Goal: Communication & Community: Answer question/provide support

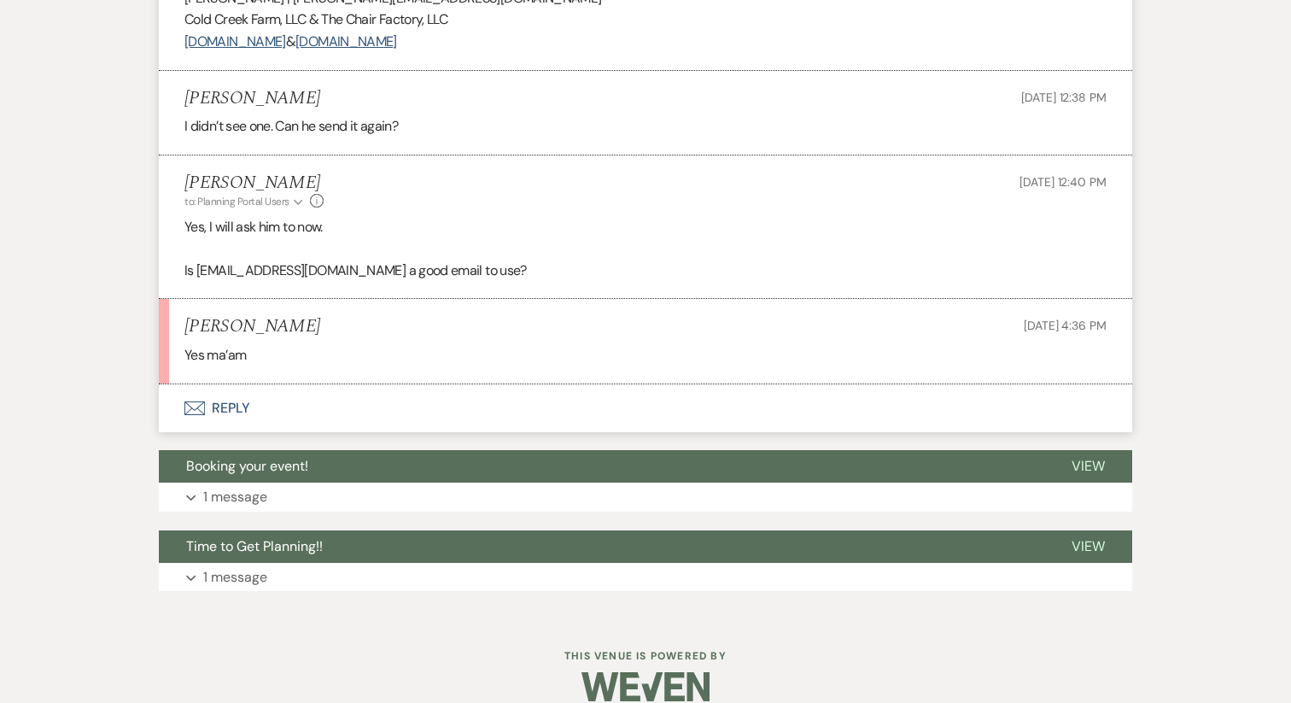
scroll to position [965, 0]
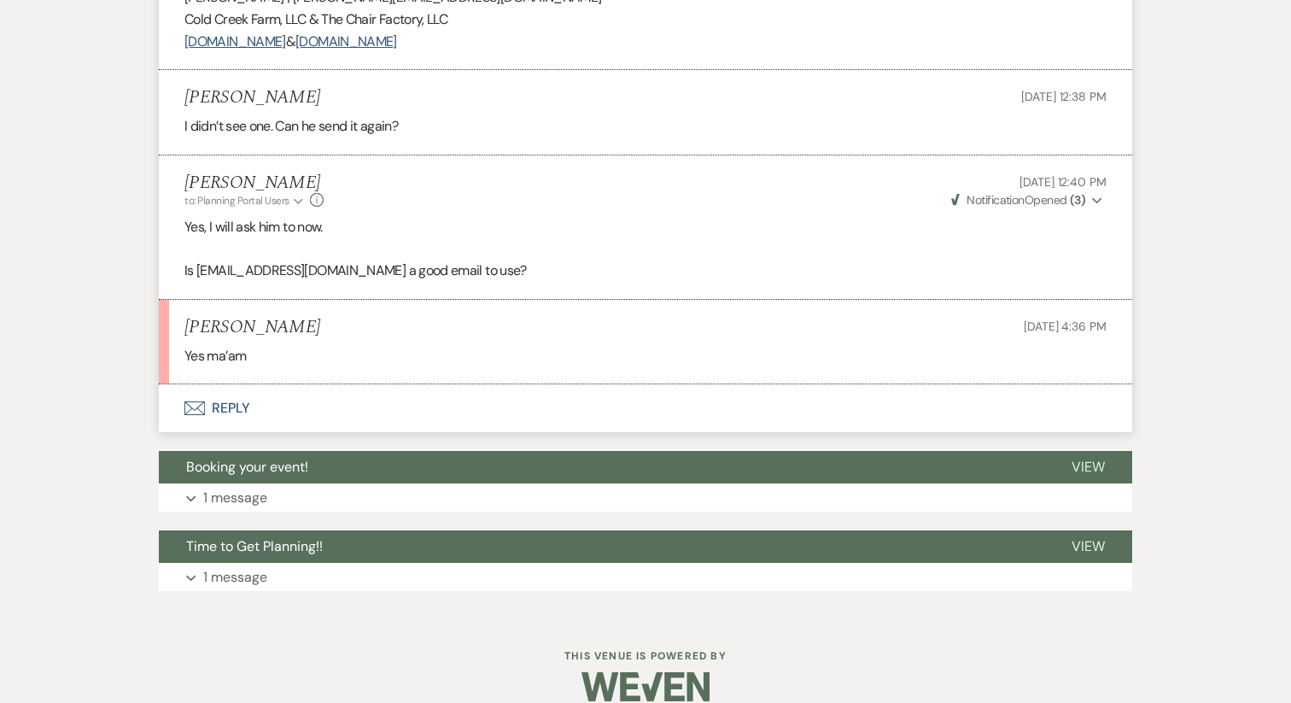
click at [218, 432] on button "Envelope Reply" at bounding box center [645, 408] width 973 height 48
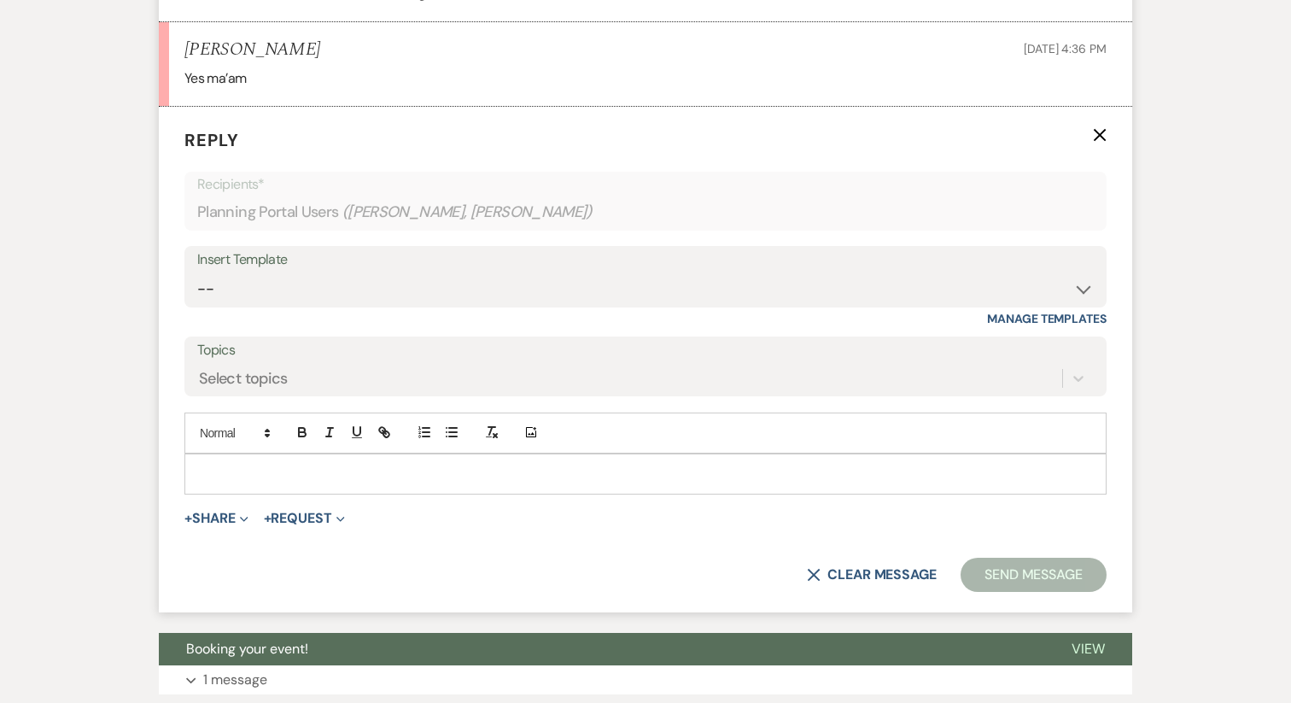
scroll to position [1328, 0]
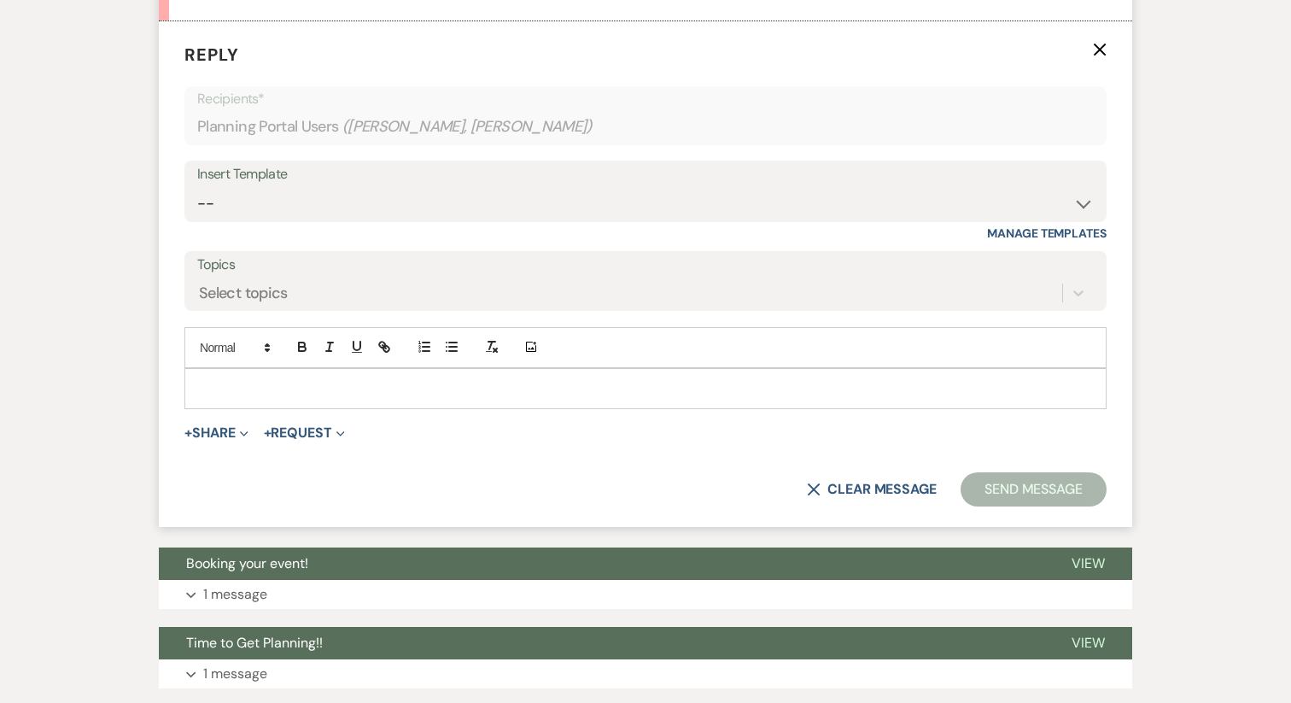
click at [238, 398] on p at bounding box center [645, 388] width 895 height 19
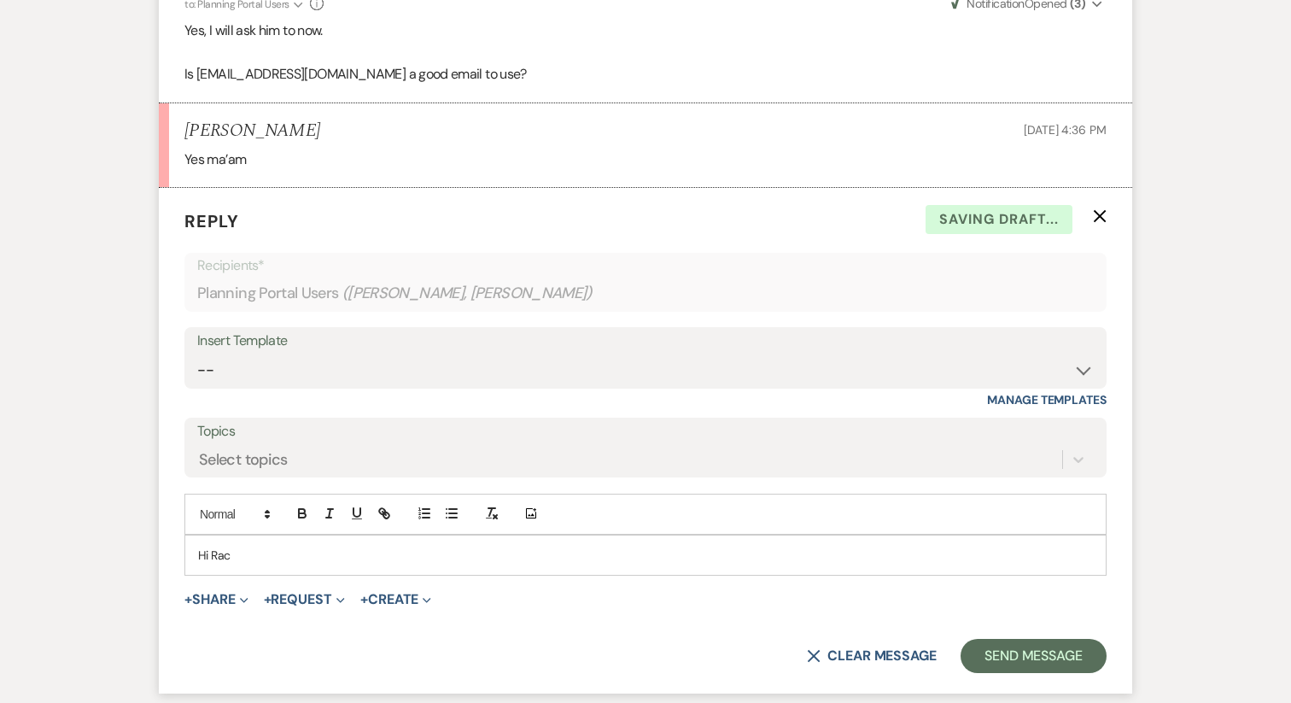
scroll to position [1149, 0]
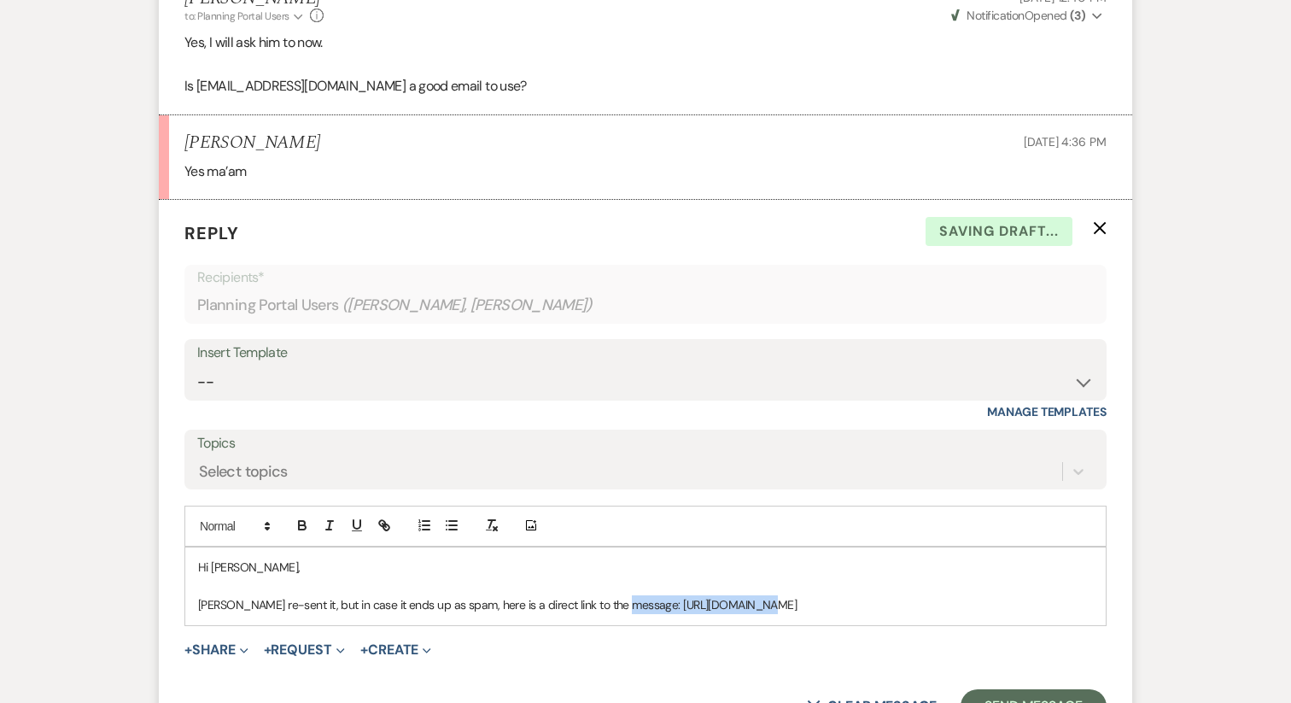
drag, startPoint x: 612, startPoint y: 628, endPoint x: 771, endPoint y: 629, distance: 158.8
click at [771, 614] on p "[PERSON_NAME] re-sent it, but in case it ends up as spam, here is a direct link…" at bounding box center [645, 604] width 895 height 19
click at [377, 533] on icon "button" at bounding box center [384, 524] width 15 height 15
type input "[URL][DOMAIN_NAME]"
click at [786, 645] on link at bounding box center [775, 638] width 37 height 13
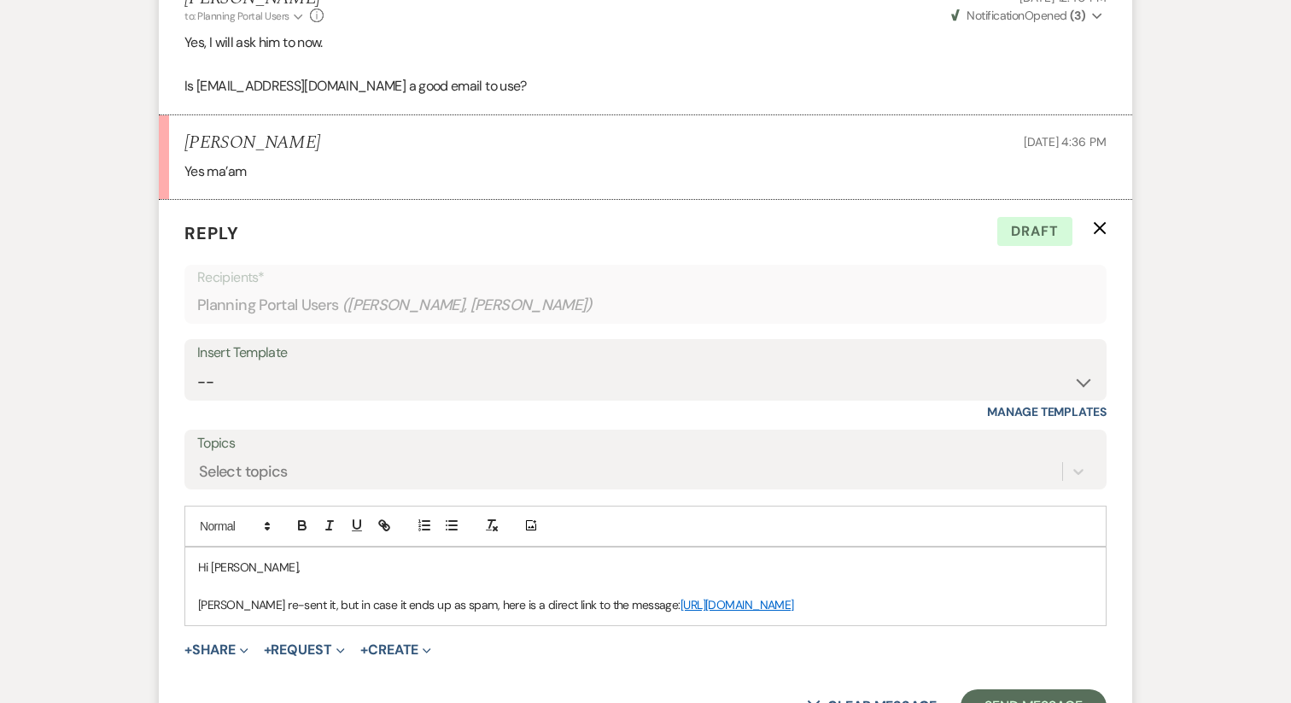
click at [774, 614] on p "[PERSON_NAME] re-sent it, but in case it ends up as spam, here is a direct link…" at bounding box center [645, 604] width 895 height 19
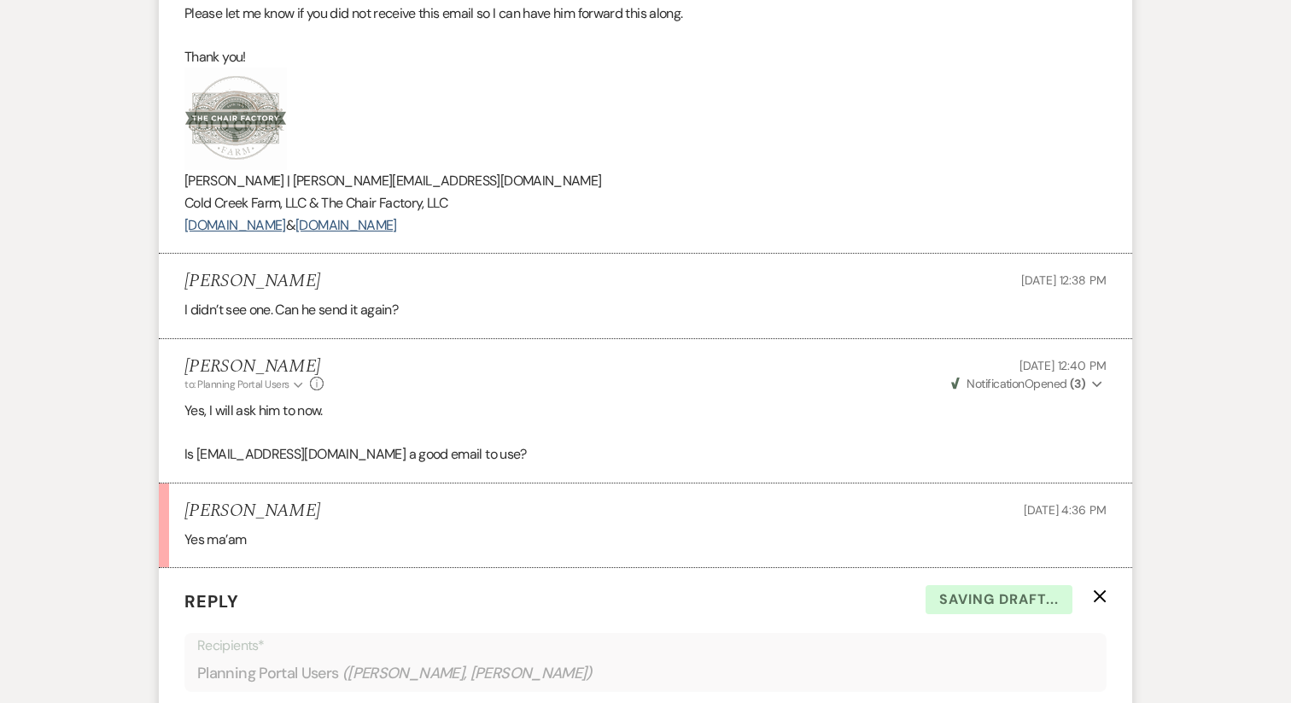
scroll to position [774, 0]
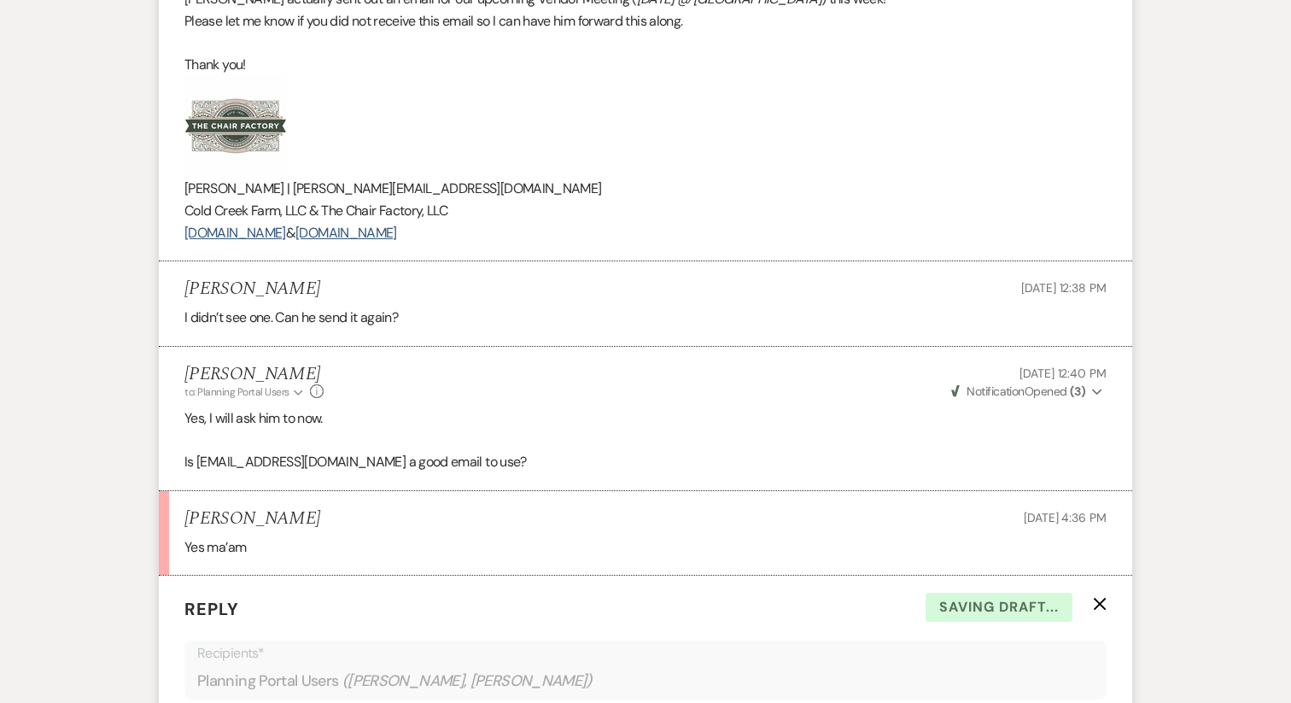
drag, startPoint x: 571, startPoint y: 250, endPoint x: 176, endPoint y: 169, distance: 403.6
click at [177, 167] on li "[PERSON_NAME] to: Planning Portal Users Expand Info [DATE] 12:04 PM Weven Check…" at bounding box center [645, 73] width 973 height 378
copy div "[PERSON_NAME] | [PERSON_NAME][EMAIL_ADDRESS][DOMAIN_NAME] Cold Creek Farm, LLC …"
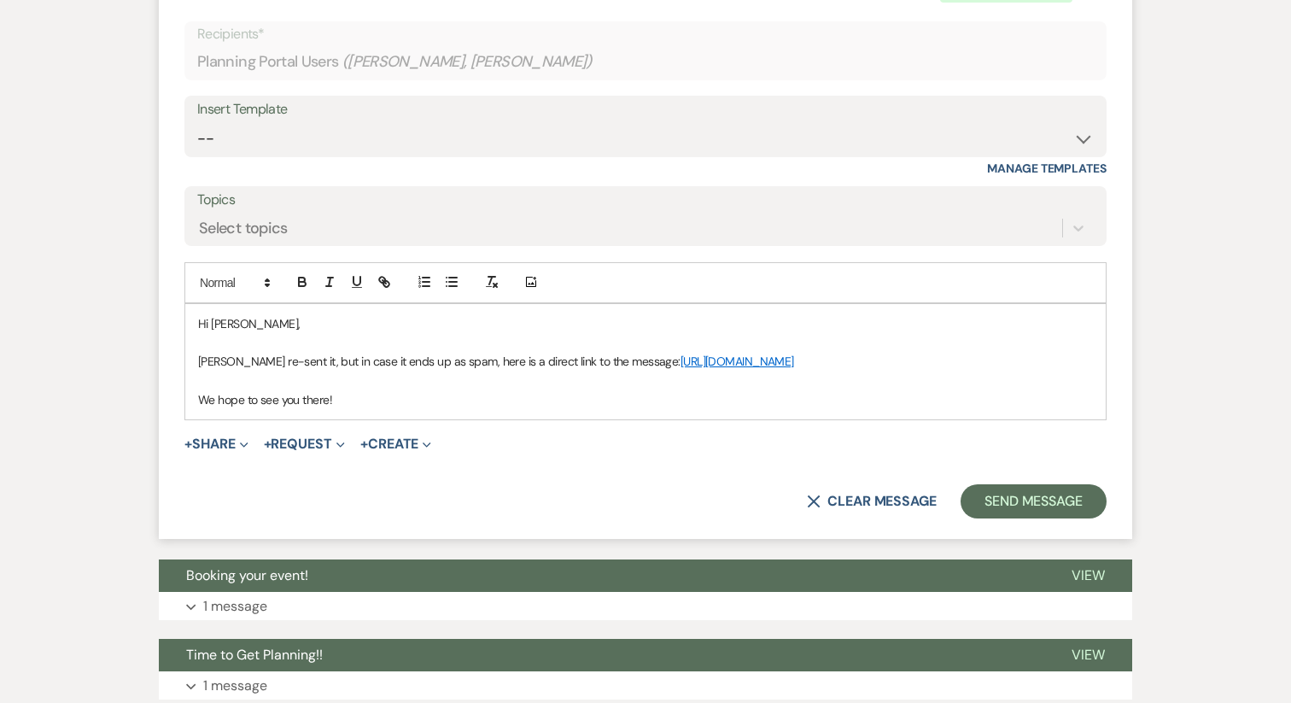
scroll to position [1439, 0]
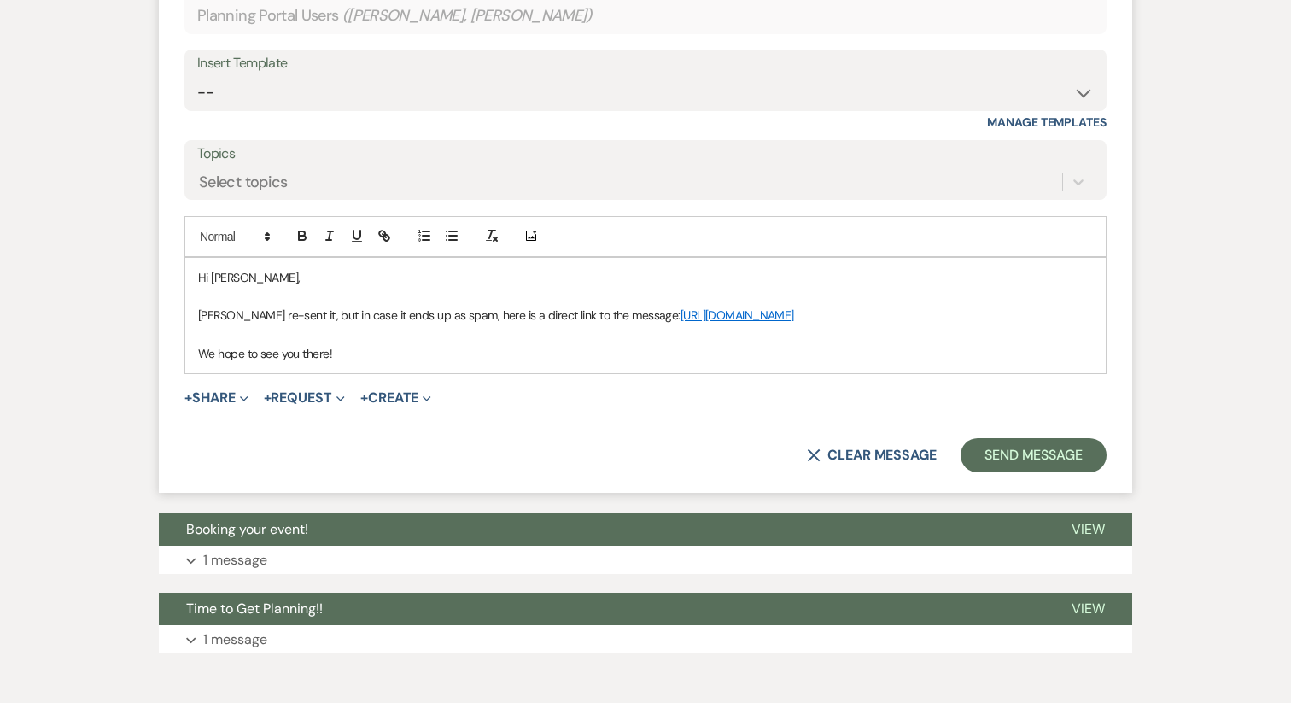
click at [367, 363] on p "We hope to see you there!" at bounding box center [645, 353] width 895 height 19
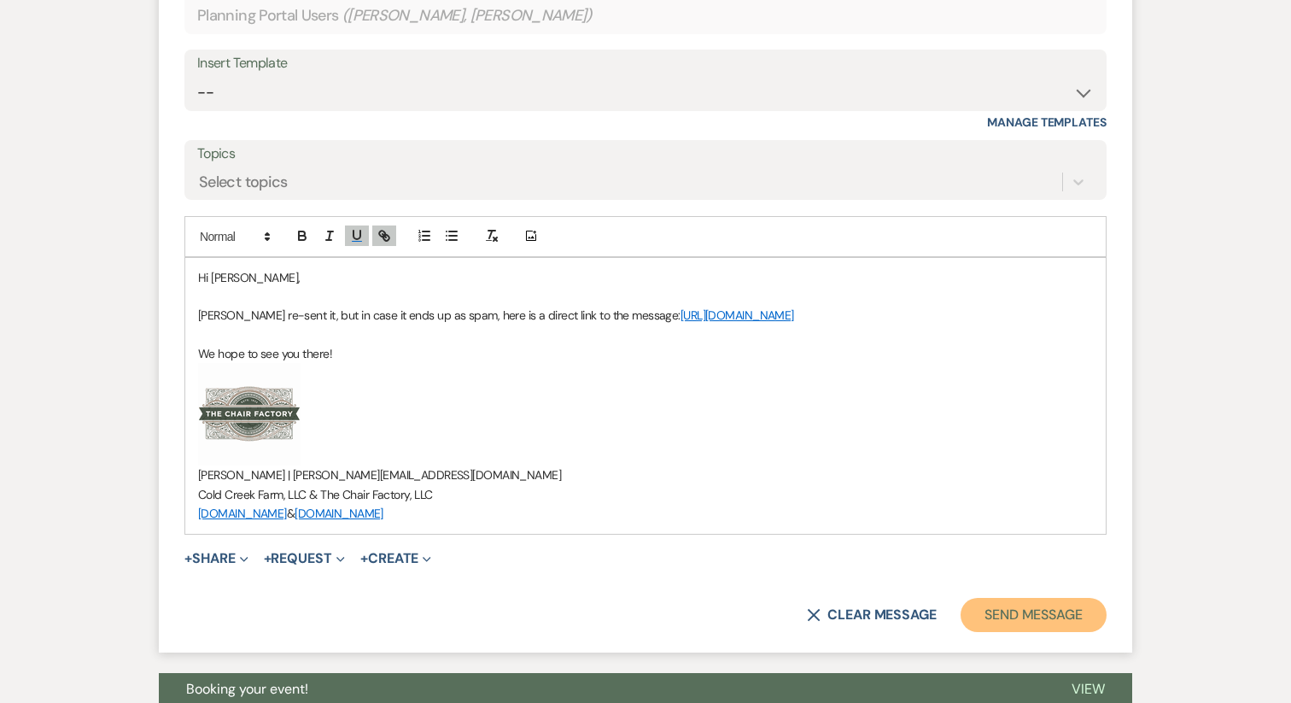
click at [1006, 632] on button "Send Message" at bounding box center [1034, 615] width 146 height 34
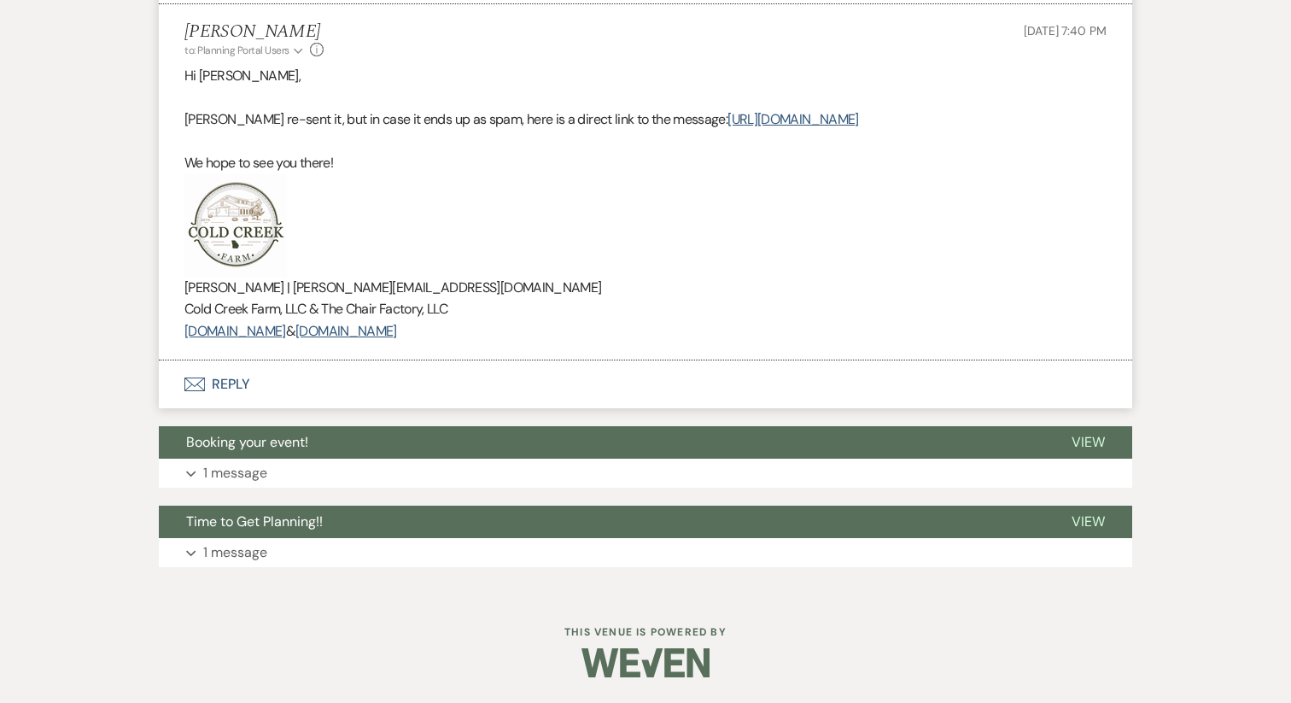
scroll to position [1366, 0]
